Goal: Find specific page/section: Find specific page/section

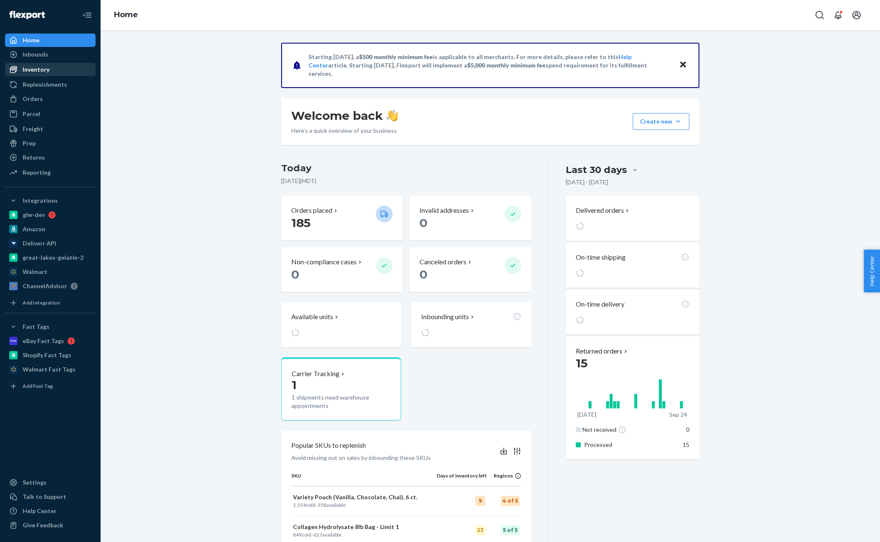
click at [51, 72] on div "Inventory" at bounding box center [50, 70] width 89 height 12
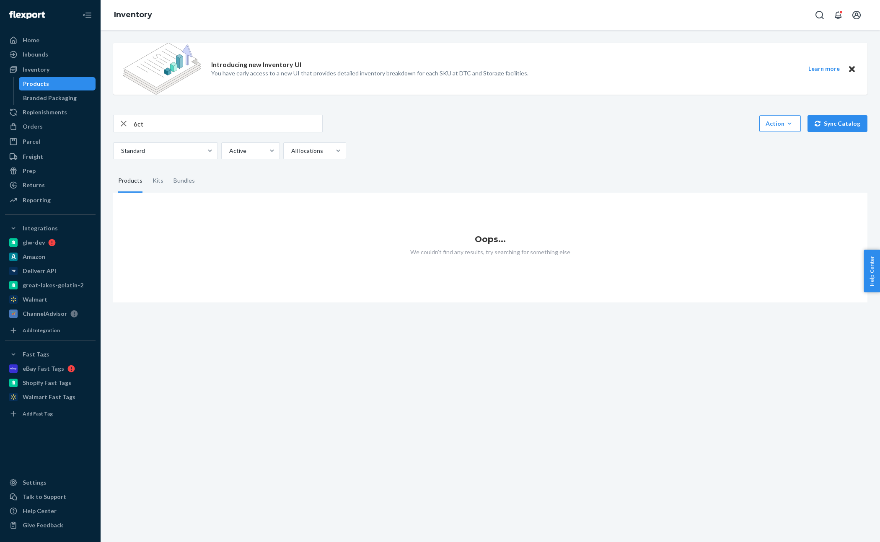
click at [198, 121] on input "6ct" at bounding box center [228, 123] width 189 height 17
type input "6"
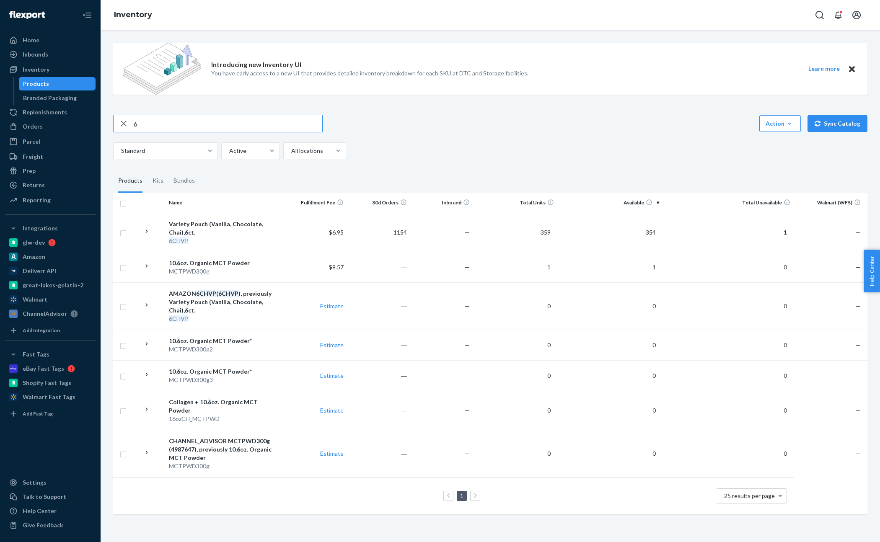
click at [161, 127] on input "6" at bounding box center [228, 123] width 189 height 17
type input "12"
